Goal: Information Seeking & Learning: Find specific fact

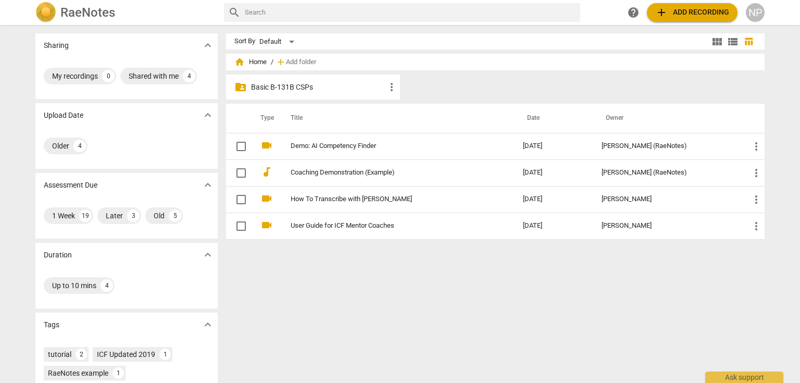
click at [269, 83] on p "Basic B-131B CSPs" at bounding box center [318, 87] width 134 height 11
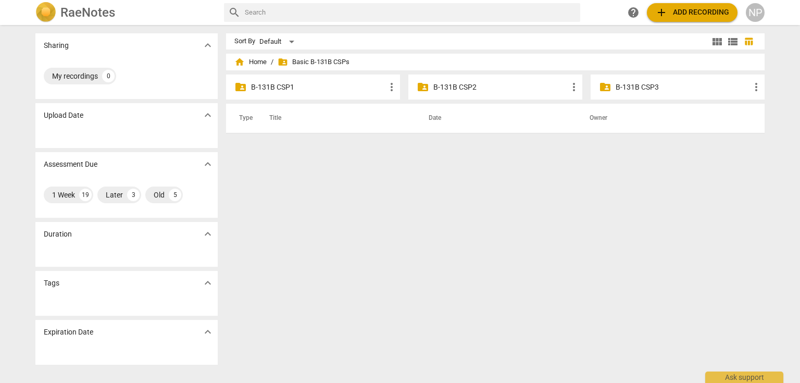
click at [452, 85] on p "B-131B CSP2" at bounding box center [500, 87] width 134 height 11
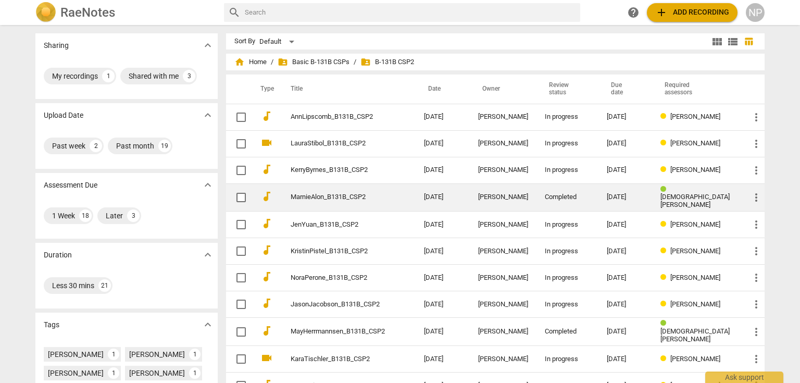
click at [706, 196] on span "[DEMOGRAPHIC_DATA][PERSON_NAME]" at bounding box center [694, 201] width 69 height 16
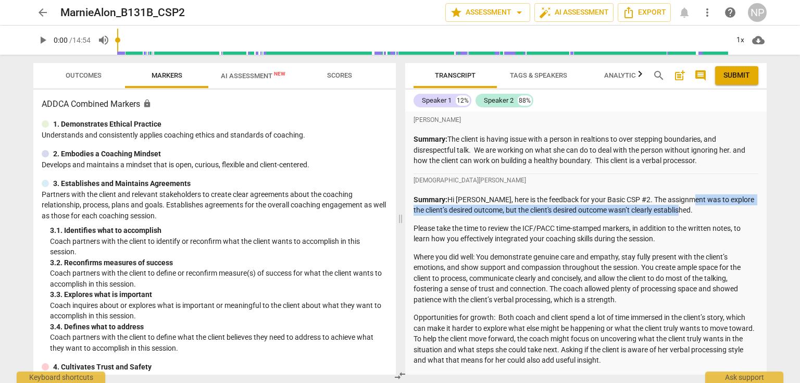
drag, startPoint x: 704, startPoint y: 209, endPoint x: 681, endPoint y: 200, distance: 24.8
click at [683, 191] on div "Kristen Denney Summary: Hi Marnie, here is the feedback for your Basic CSP #2. …" at bounding box center [585, 279] width 345 height 210
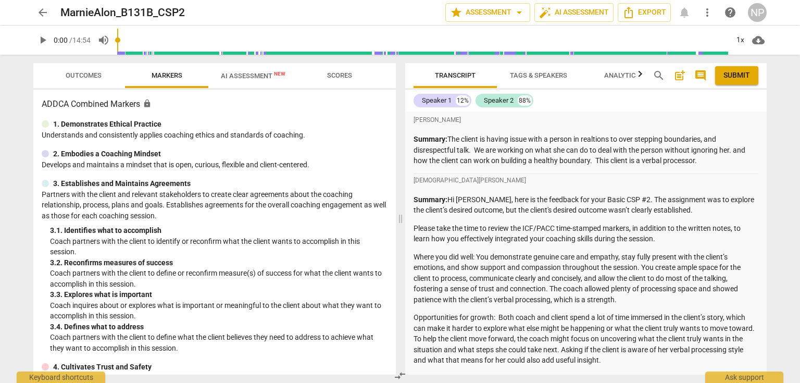
click at [671, 229] on p "Please take the time to review the ICF/PACC time-stamped markers, in addition t…" at bounding box center [585, 233] width 345 height 21
click at [44, 12] on span "arrow_back" at bounding box center [42, 12] width 12 height 12
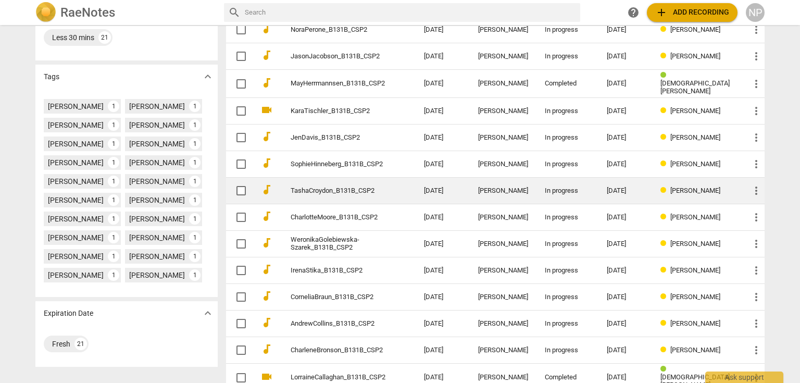
scroll to position [250, 0]
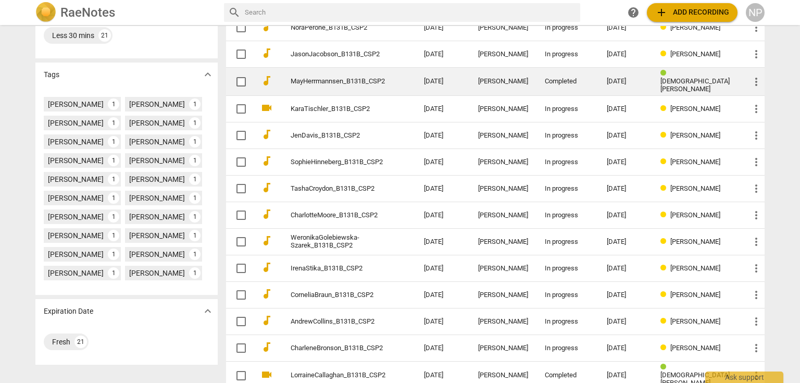
click at [697, 81] on div "Kristen Denney" at bounding box center [696, 81] width 73 height 23
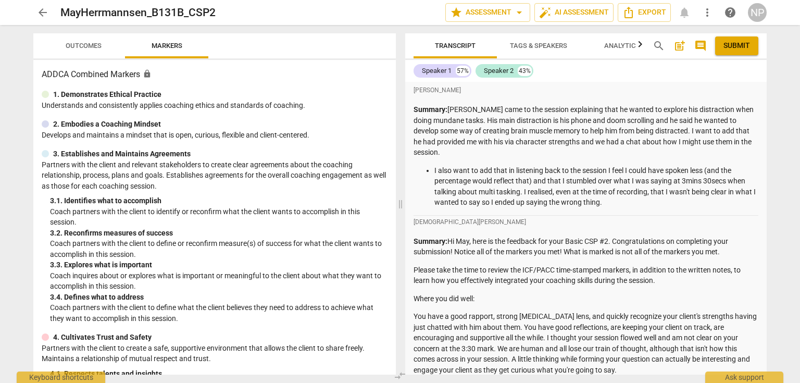
click at [43, 11] on span "arrow_back" at bounding box center [42, 12] width 12 height 12
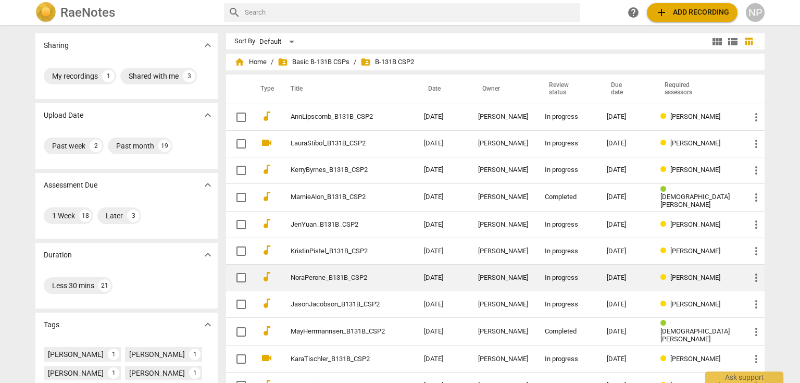
click at [710, 274] on div "Donna Addkison" at bounding box center [696, 278] width 73 height 8
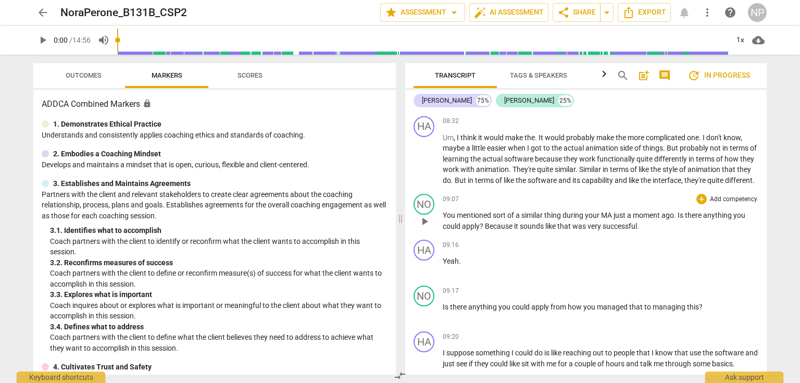
scroll to position [2708, 0]
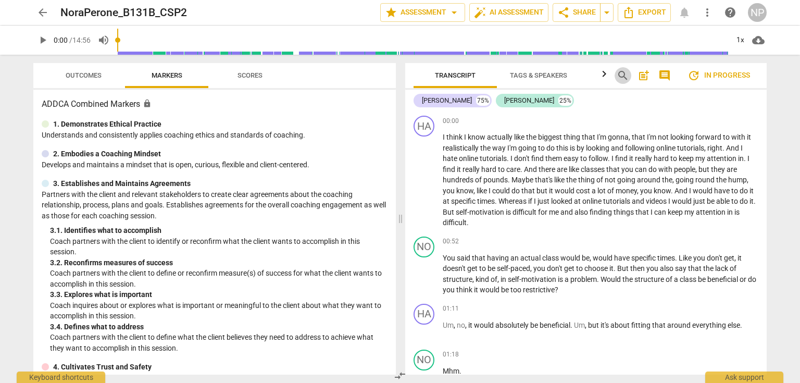
click at [624, 75] on span "search" at bounding box center [623, 75] width 12 height 12
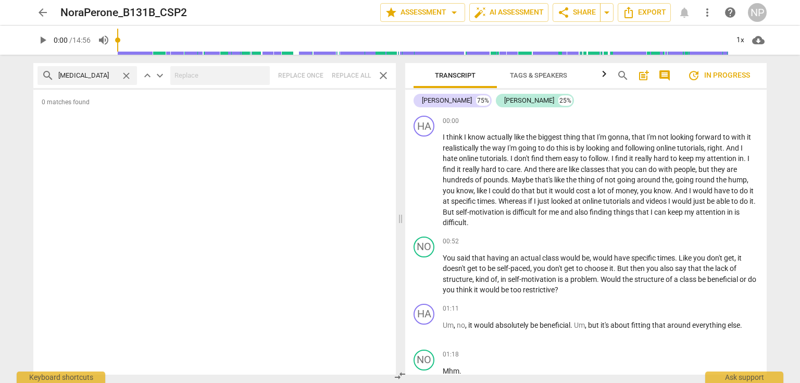
type input "[MEDICAL_DATA]"
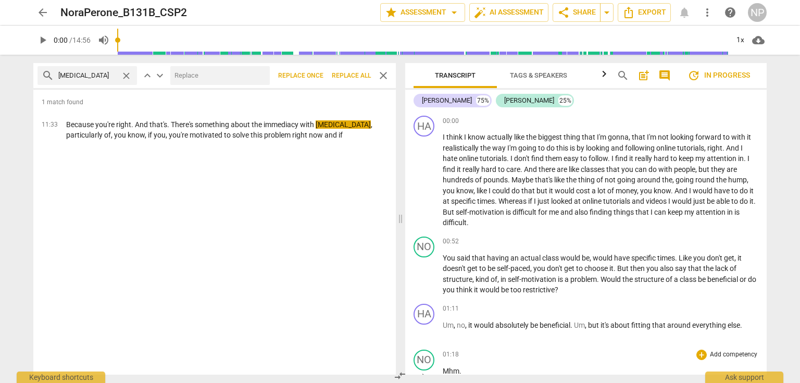
scroll to position [167, 0]
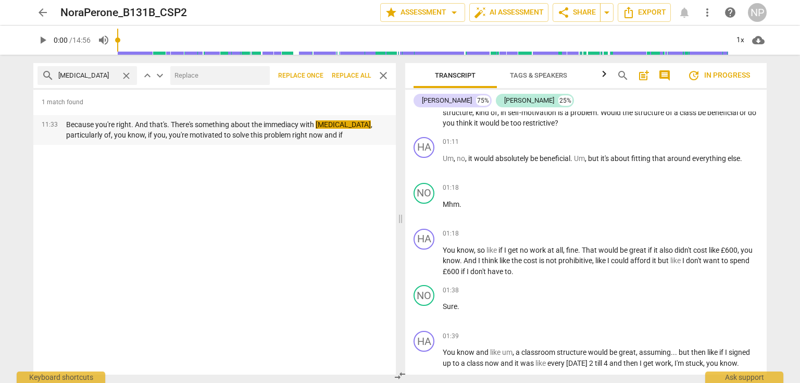
click at [319, 125] on em "[MEDICAL_DATA]" at bounding box center [343, 124] width 55 height 8
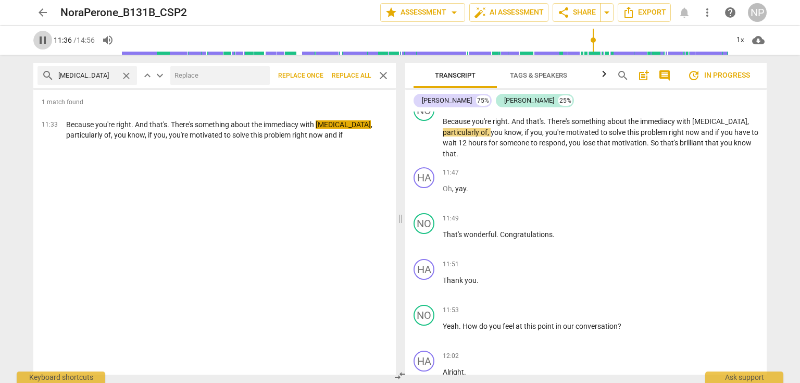
click at [40, 39] on span "pause" at bounding box center [42, 40] width 12 height 12
type input "697"
click at [385, 76] on span "close" at bounding box center [383, 75] width 12 height 12
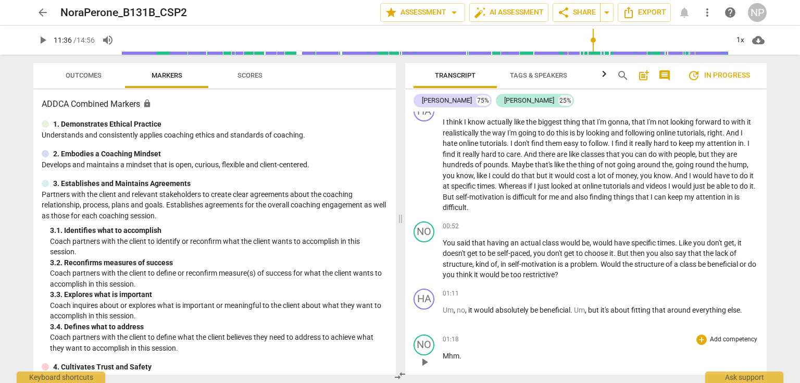
scroll to position [0, 0]
